Goal: Information Seeking & Learning: Learn about a topic

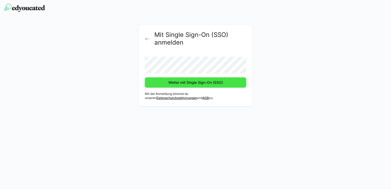
click at [174, 84] on span "Weiter mit Single Sign-On (SSO)" at bounding box center [195, 82] width 56 height 5
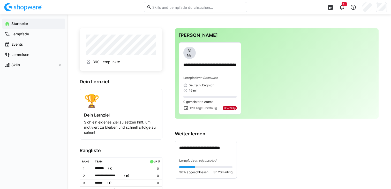
click at [173, 2] on eds-input at bounding box center [195, 7] width 103 height 10
click at [39, 37] on div "Lernpfade" at bounding box center [33, 34] width 63 height 10
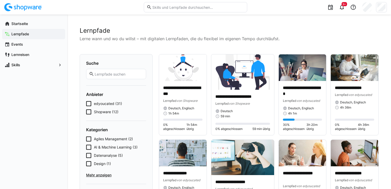
click at [95, 174] on span "Mehr anzeigen" at bounding box center [116, 175] width 60 height 5
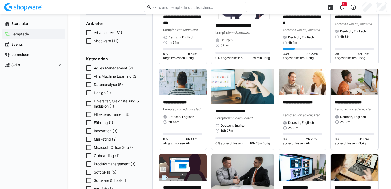
scroll to position [74, 0]
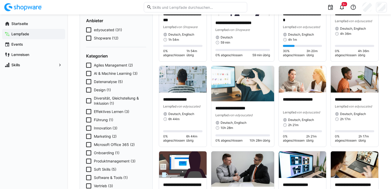
click at [87, 136] on icon at bounding box center [88, 136] width 5 height 5
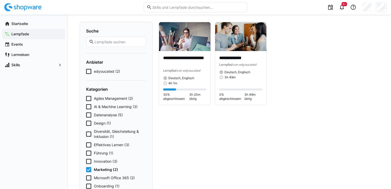
scroll to position [0, 0]
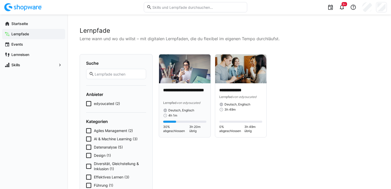
click at [175, 91] on p "**********" at bounding box center [184, 94] width 43 height 12
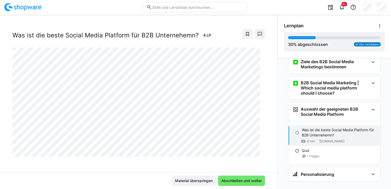
scroll to position [136, 0]
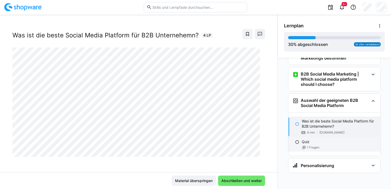
click at [295, 142] on eds-icon at bounding box center [297, 142] width 4 height 4
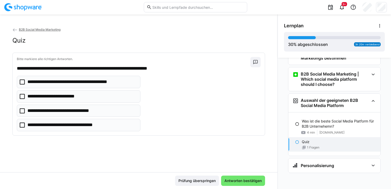
click at [27, 122] on p "**********" at bounding box center [67, 125] width 81 height 7
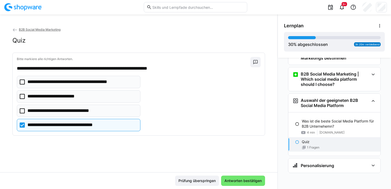
click at [20, 95] on icon at bounding box center [22, 96] width 5 height 5
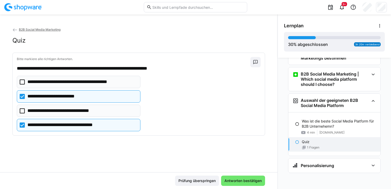
click at [23, 81] on icon at bounding box center [22, 82] width 5 height 5
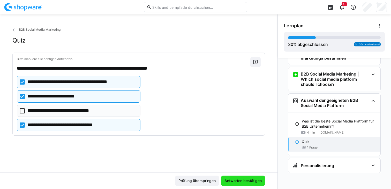
click at [232, 183] on span "Antworten bestätigen" at bounding box center [243, 181] width 39 height 5
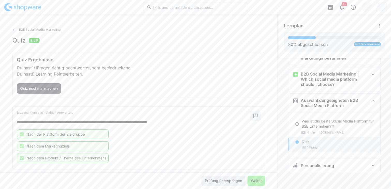
click at [231, 182] on span "Prüfung überspringen" at bounding box center [223, 181] width 39 height 5
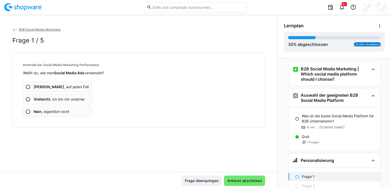
click at [53, 85] on span "Ja , auf jeden Fall" at bounding box center [61, 87] width 55 height 5
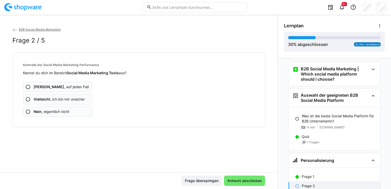
click at [35, 102] on span "Vielleicht , ich bin mir unsicher" at bounding box center [59, 99] width 51 height 5
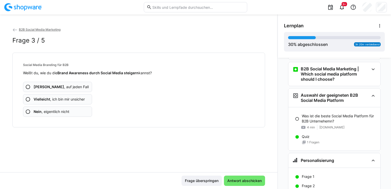
click at [52, 97] on app-assessment-question-radio "Vielleicht , ich bin mir unsicher" at bounding box center [57, 99] width 69 height 10
click at [56, 109] on app-assessment-question-radio "Nein , eigentlich nicht" at bounding box center [57, 112] width 69 height 10
click at [30, 107] on app-assessment-question-radio "Nein , eigentlich nicht" at bounding box center [57, 112] width 69 height 10
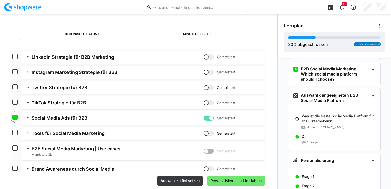
scroll to position [49, 0]
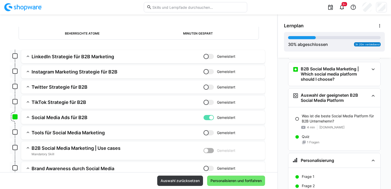
click at [25, 131] on app-summary-expansion "Tools für Social Media Marketing Gemeistert Skill: Tools für Social Media Marke…" at bounding box center [143, 132] width 244 height 13
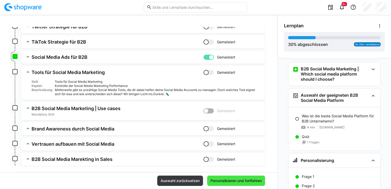
scroll to position [139, 0]
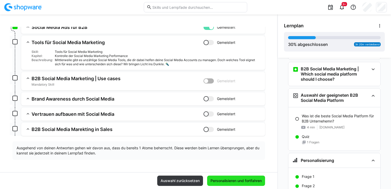
click at [210, 179] on span "Personalisieren und fortfahren" at bounding box center [236, 181] width 53 height 5
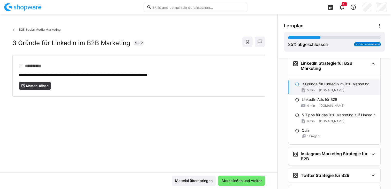
scroll to position [254, 0]
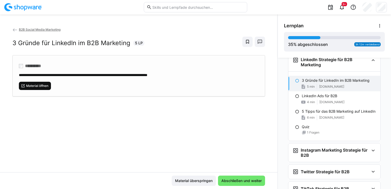
click at [22, 86] on eds-icon at bounding box center [23, 86] width 4 height 4
